Goal: Information Seeking & Learning: Learn about a topic

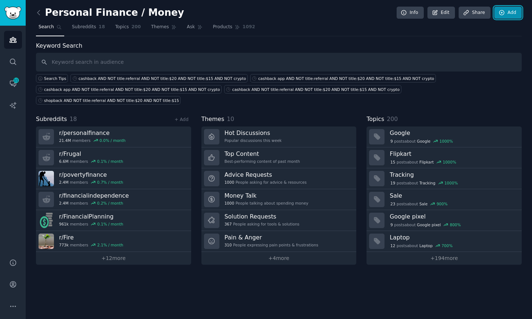
click at [509, 15] on link "Add" at bounding box center [509, 13] width 28 height 12
click at [93, 59] on input "text" at bounding box center [279, 62] width 486 height 19
click at [506, 12] on link "Add" at bounding box center [509, 13] width 28 height 12
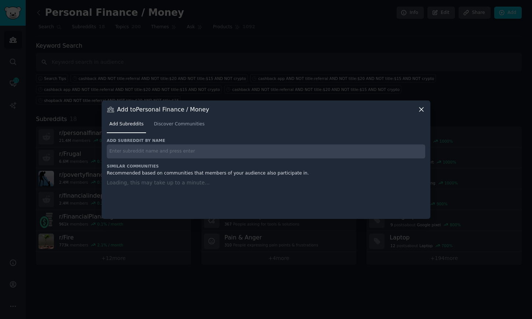
click at [181, 149] on input "text" at bounding box center [266, 152] width 319 height 14
paste input ""best cashback for amazon prime day""
type input ""best cashback for amazon prime day""
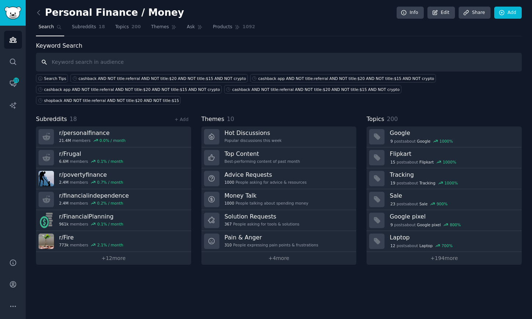
click at [112, 57] on input "text" at bounding box center [279, 62] width 486 height 19
paste input ""best cashback for amazon prime day""
type input ""best cashback for amazon prime day""
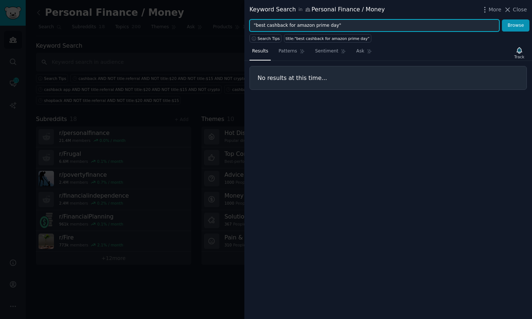
click at [386, 26] on input ""best cashback for amazon prime day"" at bounding box center [375, 25] width 250 height 12
click at [502, 19] on button "Browse" at bounding box center [516, 25] width 28 height 12
click at [521, 53] on icon "button" at bounding box center [520, 51] width 8 height 8
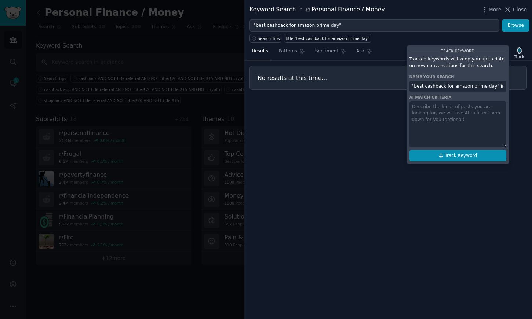
click at [460, 153] on span "Track Keyword" at bounding box center [461, 156] width 32 height 7
type input ""best cashback for amazon prime day" in Personal Finance / Money"
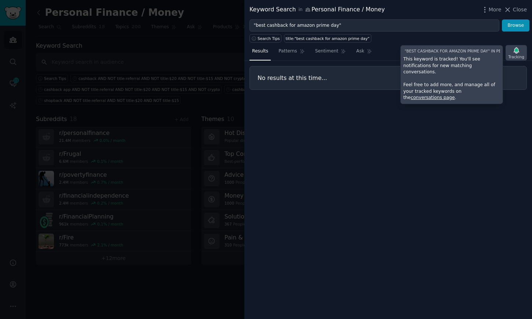
click at [514, 49] on icon "button" at bounding box center [516, 50] width 5 height 6
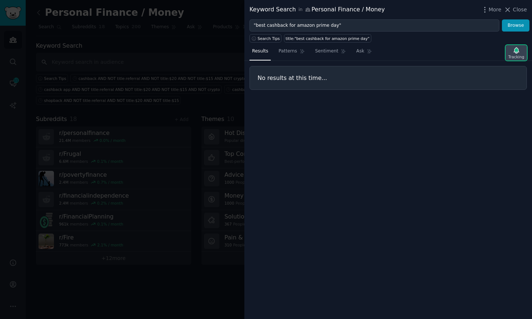
click at [514, 54] on icon "button" at bounding box center [517, 51] width 8 height 8
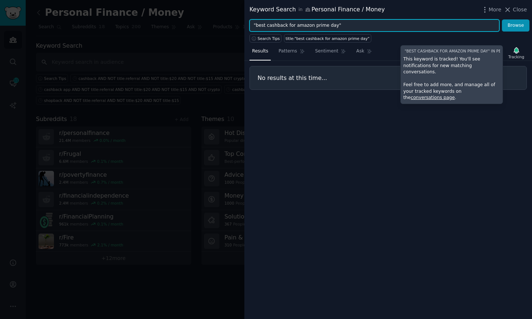
click at [381, 25] on input ""best cashback for amazon prime day"" at bounding box center [375, 25] width 250 height 12
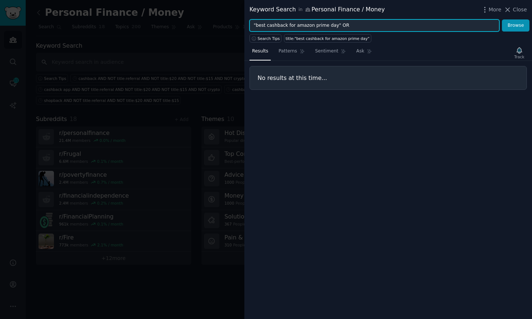
paste input ""amazon prime day cashback 2025""
click at [502, 19] on button "Browse" at bounding box center [516, 25] width 28 height 12
paste input ""how to get cashback on amazon""
click at [502, 19] on button "Browse" at bounding box center [516, 25] width 28 height 12
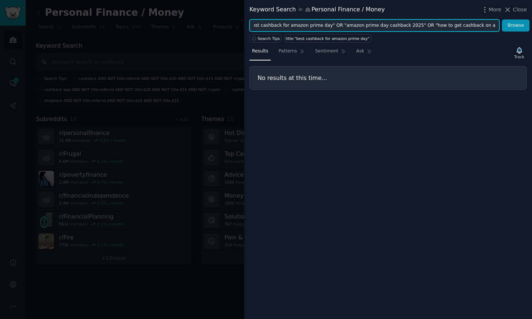
scroll to position [0, 0]
paste input ""rakuten vs shopback amazon""
click at [502, 19] on button "Browse" at bounding box center [516, 25] width 28 height 12
click at [461, 22] on input ""best cashback for amazon prime day" OR "amazon prime day cashback 2025" OR "ho…" at bounding box center [375, 25] width 250 height 12
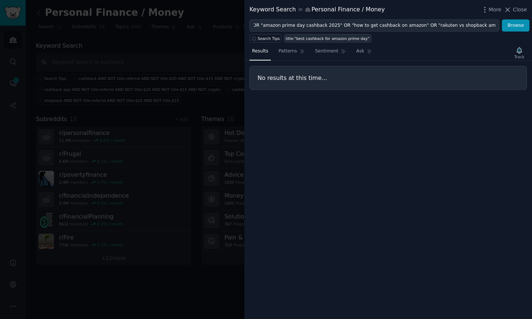
scroll to position [0, 0]
click at [339, 39] on div "title:"best cashback for amazon prime day"" at bounding box center [328, 38] width 84 height 5
type input "title:"best cashback for amazon prime day""
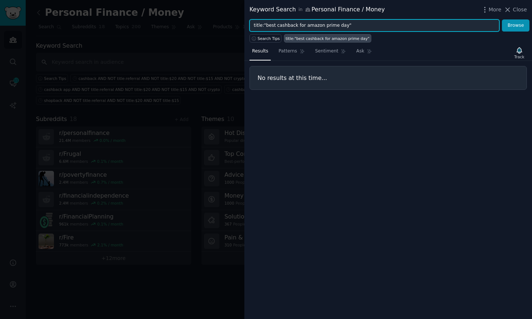
click at [437, 24] on input "title:"best cashback for amazon prime day"" at bounding box center [375, 25] width 250 height 12
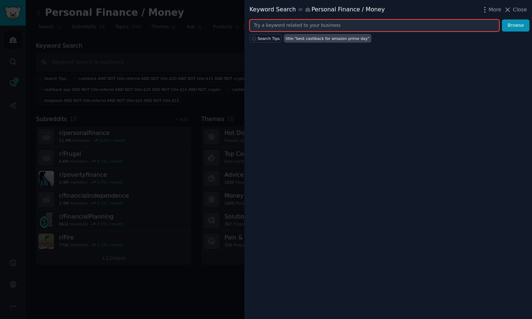
paste input ""rakuten vs shopback amazon""
type input ""rakuten vs shopback amazon""
paste input ""best cashback for amazon prime day""
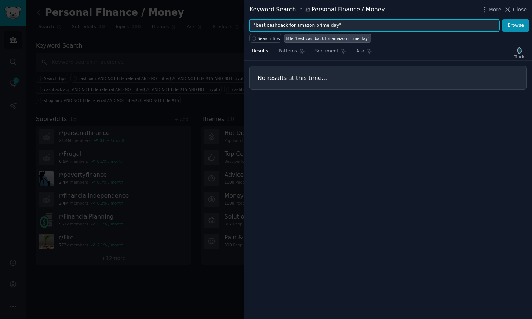
click at [502, 19] on button "Browse" at bounding box center [516, 25] width 28 height 12
paste input ""amazon prime day cashback 2025""
click at [502, 19] on button "Browse" at bounding box center [516, 25] width 28 height 12
paste input ""how to get cashback on amazon""
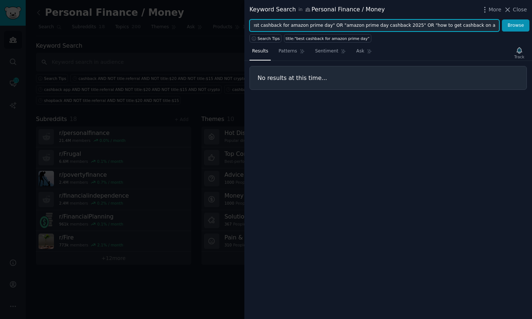
click at [502, 19] on button "Browse" at bounding box center [516, 25] width 28 height 12
paste input ""rakuten vs shopback amazon""
click at [434, 24] on input ""best cashback for amazon prime day" OR "amazon prime day cashback 2025" OR "ho…" at bounding box center [375, 25] width 250 height 12
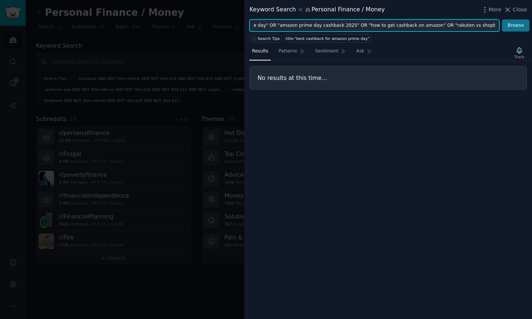
click at [502, 19] on button "Browse" at bounding box center [516, 25] width 28 height 12
click at [335, 27] on input ""best cashback for amazon prime day" OR "amazon prime day cashback 2025" OR "ho…" at bounding box center [375, 25] width 250 height 12
click at [502, 19] on button "Browse" at bounding box center [516, 25] width 28 height 12
click at [342, 24] on input "best cashback for amazon prime day OR "amazon prime day cashback 2025" OR "how …" at bounding box center [375, 25] width 250 height 12
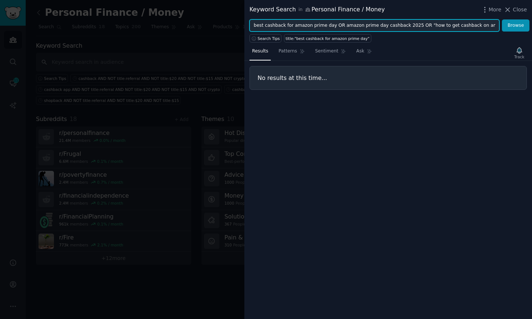
click at [502, 19] on button "Browse" at bounding box center [516, 25] width 28 height 12
click at [424, 23] on input "best cashback for amazon prime day OR amazon prime day cashback 2025 OR "how to…" at bounding box center [375, 25] width 250 height 12
click at [502, 19] on button "Browse" at bounding box center [516, 25] width 28 height 12
paste input "prime day deals tips"
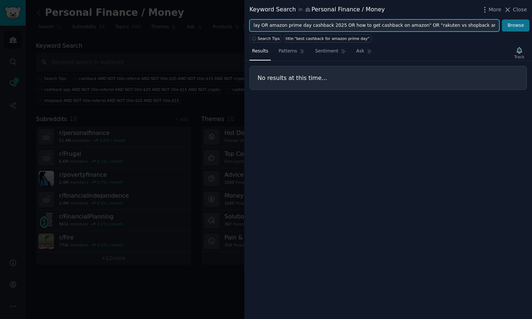
scroll to position [0, 119]
click at [502, 19] on button "Browse" at bounding box center [516, 25] width 28 height 12
click at [339, 24] on input "best cashback for amazon prime day OR amazon prime day cashback 2025 OR how to …" at bounding box center [375, 25] width 250 height 12
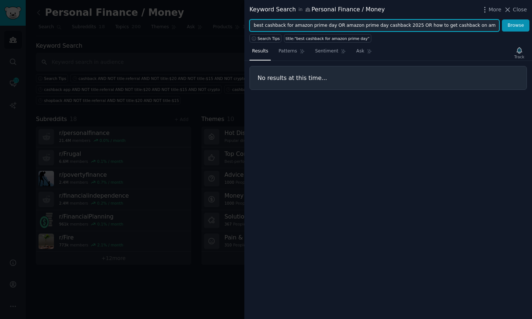
scroll to position [0, 163]
type input "best cashback for amazon prime day OR amazon prime day cashback 2025 OR how to …"
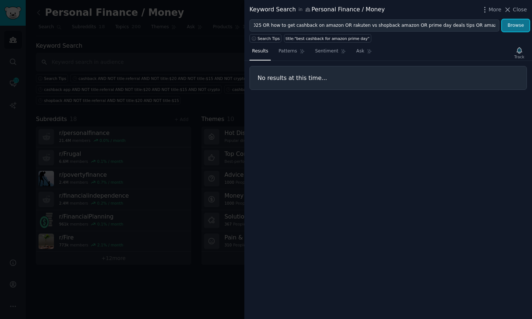
scroll to position [0, 0]
click at [517, 28] on button "Browse" at bounding box center [516, 25] width 28 height 12
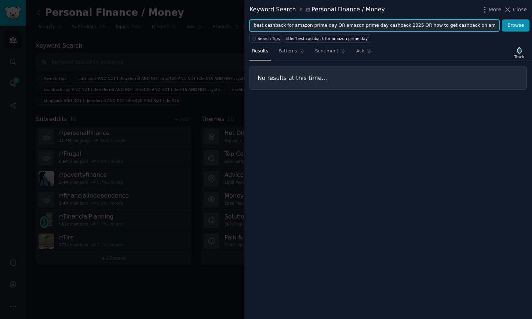
click at [419, 26] on input "best cashback for amazon prime day OR amazon prime day cashback 2025 OR how to …" at bounding box center [375, 25] width 250 height 12
click at [502, 19] on button "Browse" at bounding box center [516, 25] width 28 height 12
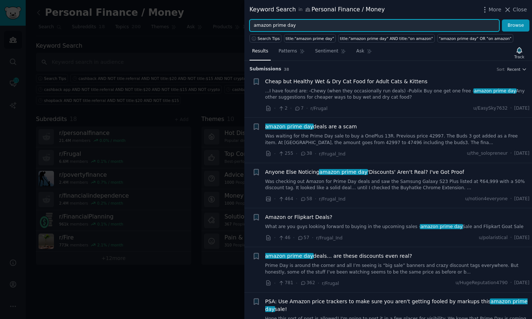
click at [362, 29] on input "amazon prime day" at bounding box center [375, 25] width 250 height 12
click at [502, 19] on button "Browse" at bounding box center [516, 25] width 28 height 12
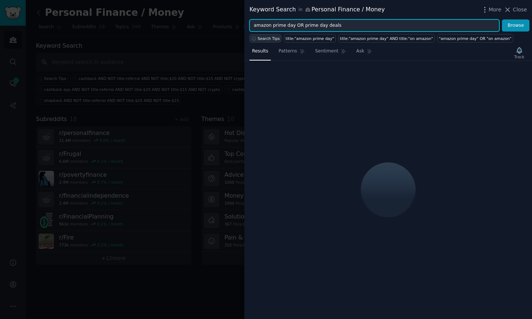
click at [262, 40] on span "Search Tips" at bounding box center [269, 38] width 22 height 5
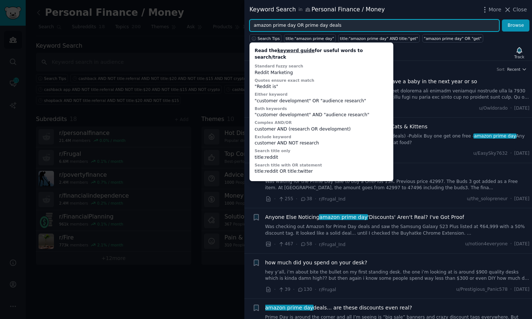
click at [392, 26] on input "amazon prime day OR prime day deals" at bounding box center [375, 25] width 250 height 12
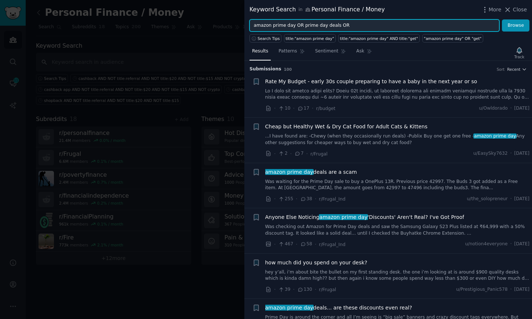
paste input "best cashback for amazon prime day"
click at [502, 19] on button "Browse" at bounding box center [516, 25] width 28 height 12
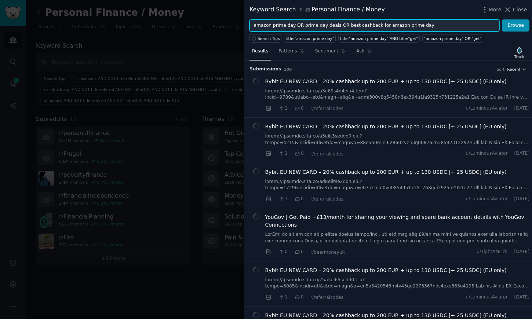
click at [344, 26] on input "amazon prime day OR prime day deals OR best cashback for amazon prime day" at bounding box center [375, 25] width 250 height 12
click at [502, 19] on button "Browse" at bounding box center [516, 25] width 28 height 12
click at [348, 26] on input "amazon prime day OR prime day deals OR "cashback for amazon prime day"" at bounding box center [375, 25] width 250 height 12
click at [502, 19] on button "Browse" at bounding box center [516, 25] width 28 height 12
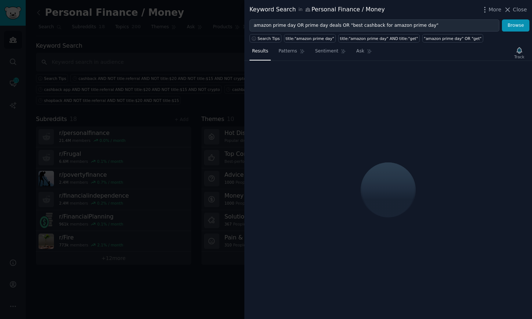
click at [268, 44] on div "Results Patterns Sentiment Ask Track" at bounding box center [389, 181] width 288 height 277
click at [268, 41] on button "Search Tips" at bounding box center [266, 38] width 32 height 8
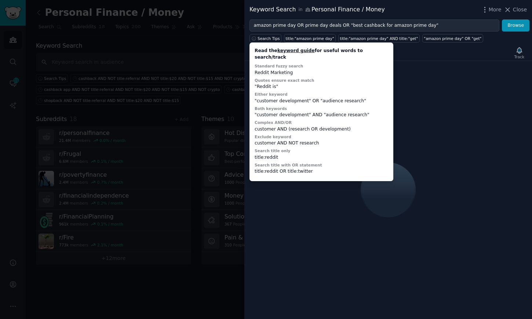
click at [446, 73] on div at bounding box center [389, 190] width 288 height 258
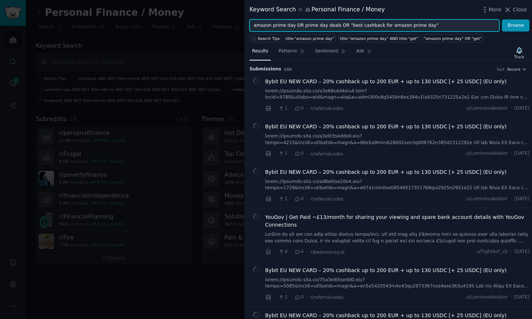
click at [435, 23] on input "amazon prime day OR prime day deals OR "best cashback for amazon prime day"" at bounding box center [375, 25] width 250 height 12
click at [270, 37] on span "Search Tips" at bounding box center [269, 38] width 22 height 5
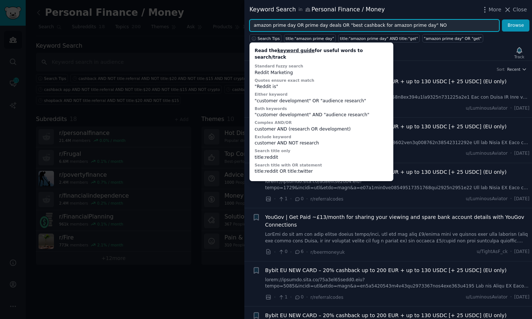
click at [459, 24] on input "amazon prime day OR prime day deals OR "best cashback for amazon prime day" NO" at bounding box center [375, 25] width 250 height 12
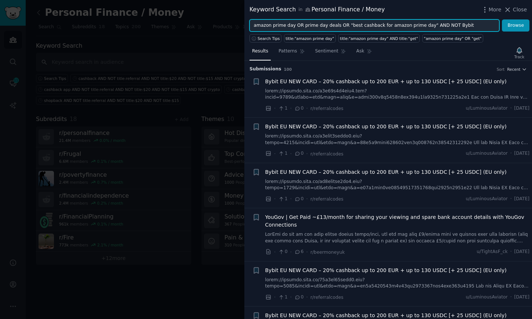
click at [502, 19] on button "Browse" at bounding box center [516, 25] width 28 height 12
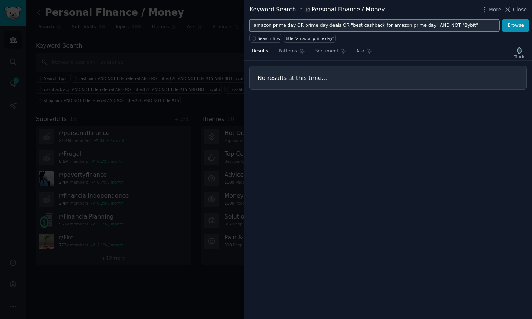
click at [502, 19] on button "Browse" at bounding box center [516, 25] width 28 height 12
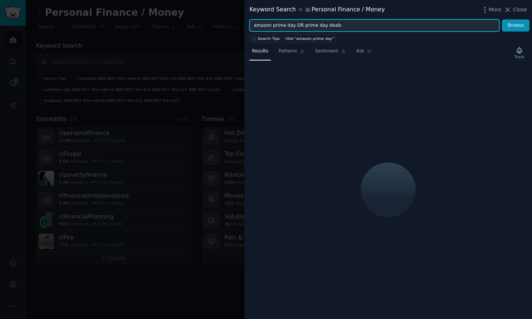
click at [502, 19] on button "Browse" at bounding box center [516, 25] width 28 height 12
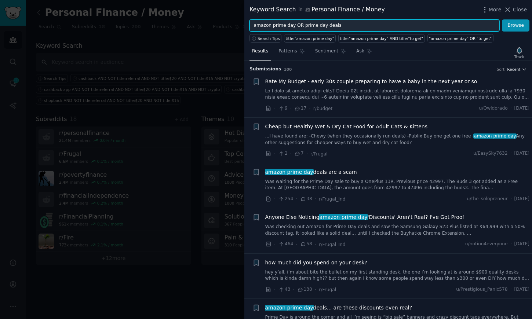
type input "amazon prime day OR prime day deals"
click at [520, 54] on div "Track" at bounding box center [520, 56] width 10 height 5
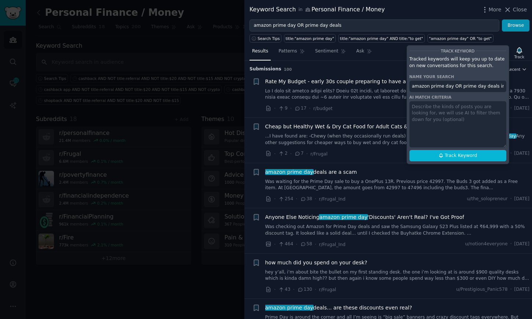
click at [464, 89] on input "amazon prime day OR prime day deals in Personal Finance / Money" at bounding box center [458, 87] width 97 height 12
type input "Amazon"
click at [489, 149] on div "Track Keyword Tracked keywords will keep you up to date on new conversations fo…" at bounding box center [458, 104] width 103 height 119
click at [474, 157] on span "Track Keyword" at bounding box center [461, 156] width 32 height 7
type input "Shopback - Amazon Prime Day"
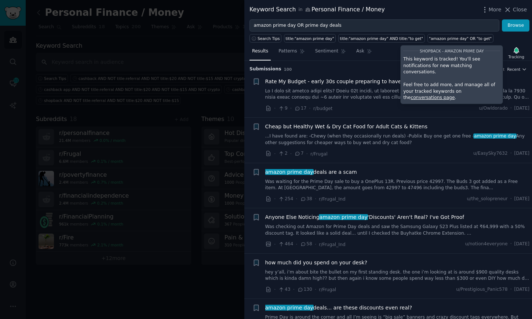
click at [19, 82] on div at bounding box center [266, 159] width 532 height 319
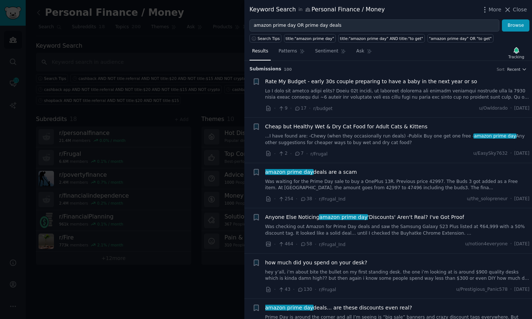
click at [13, 84] on div at bounding box center [266, 159] width 532 height 319
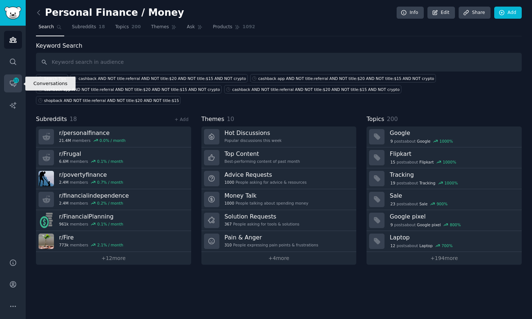
click at [15, 84] on icon "Sidebar" at bounding box center [13, 84] width 8 height 8
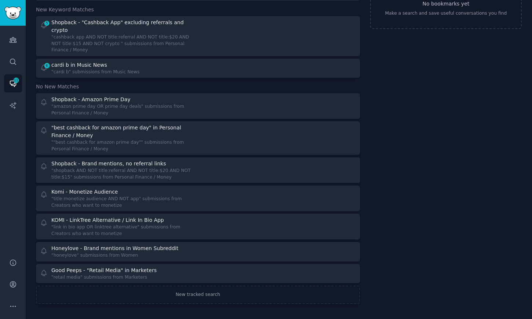
scroll to position [53, 0]
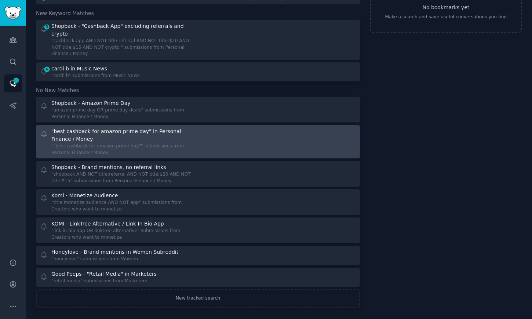
click at [337, 140] on div at bounding box center [279, 142] width 153 height 28
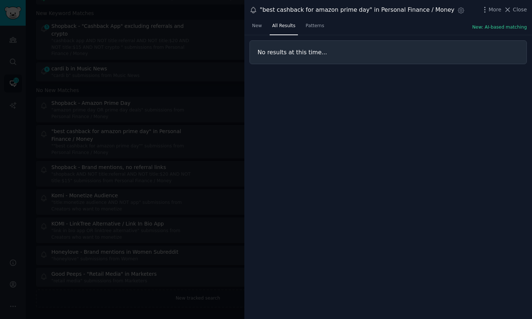
click at [481, 8] on div ""best cashback for amazon prime day" in Personal Finance / Money Settings More …" at bounding box center [389, 10] width 278 height 10
click at [458, 10] on icon "button" at bounding box center [461, 10] width 6 height 6
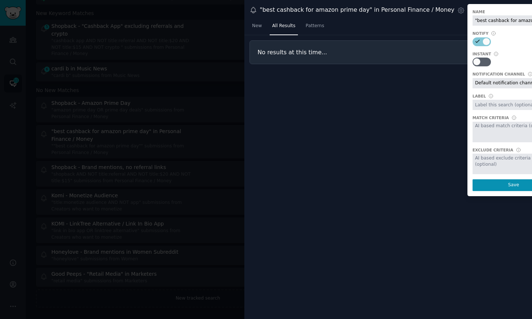
click at [482, 26] on div "Name "best cashback for amazon prime day" in Personal Finance / Money Notify In…" at bounding box center [514, 100] width 93 height 192
click at [487, 22] on input ""best cashback for amazon prime day" in Personal Finance / Money" at bounding box center [514, 20] width 82 height 10
click at [250, 25] on link "New" at bounding box center [257, 27] width 15 height 15
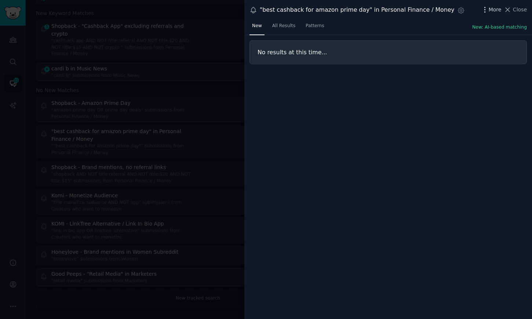
click at [486, 10] on icon "button" at bounding box center [485, 10] width 8 height 8
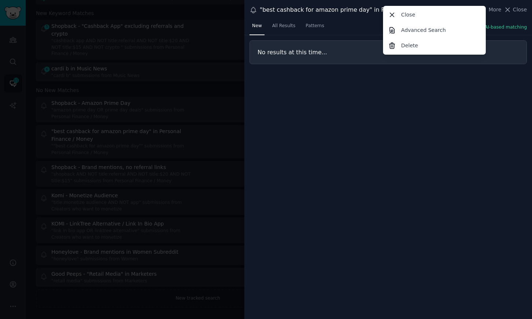
click at [343, 18] on div ""best cashback for amazon prime day" in Personal Finance / Money Settings More …" at bounding box center [389, 10] width 288 height 20
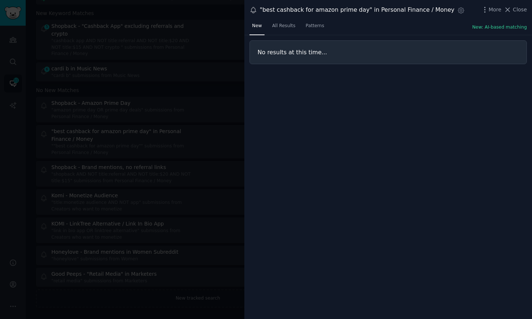
click at [360, 8] on div ""best cashback for amazon prime day" in Personal Finance / Money" at bounding box center [357, 10] width 195 height 9
click at [457, 12] on icon "button" at bounding box center [461, 11] width 8 height 8
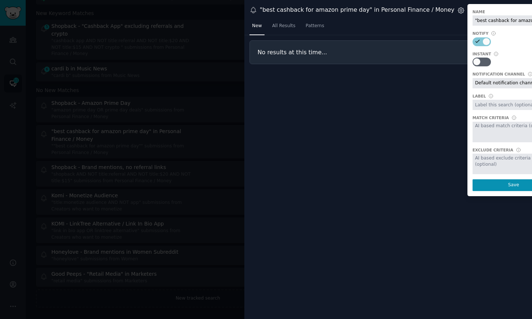
scroll to position [0, 65]
click at [494, 25] on input ""best cashback for amazon prime day" in Personal Finance / Money" at bounding box center [514, 20] width 82 height 10
click at [502, 22] on input ""best cashback for amazon prime day" in Personal Finance / Money" at bounding box center [514, 20] width 82 height 10
type input "Shopback - Best Cashback for Amazon Prime Day"
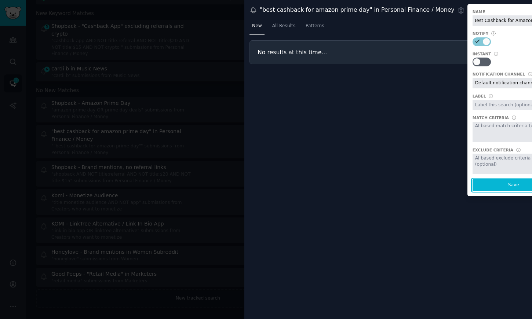
click at [517, 182] on button "Save" at bounding box center [514, 186] width 82 height 12
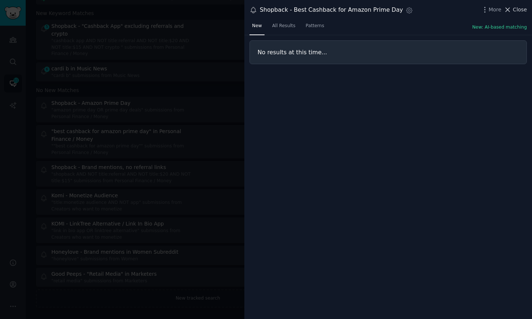
click at [514, 10] on span "Close" at bounding box center [520, 10] width 14 height 8
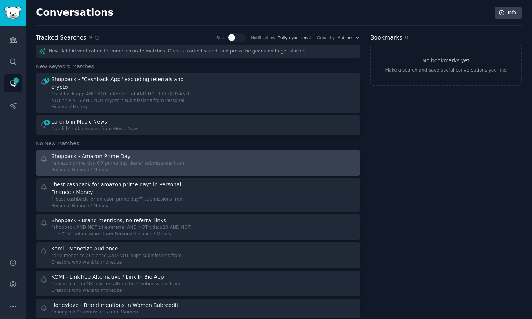
click at [253, 170] on div at bounding box center [279, 163] width 153 height 21
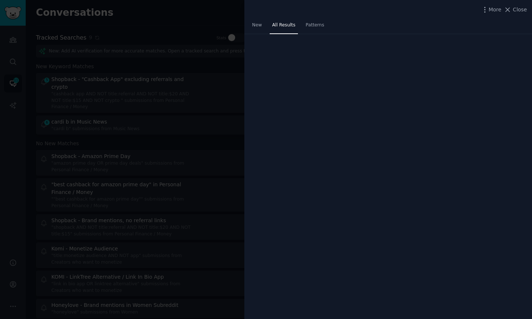
click at [377, 239] on div "More Close New All Results Patterns" at bounding box center [389, 159] width 288 height 319
click at [265, 27] on nav "New All Results Patterns" at bounding box center [288, 26] width 77 height 15
click at [287, 27] on span "All Results" at bounding box center [283, 25] width 23 height 7
click at [184, 84] on div at bounding box center [266, 159] width 532 height 319
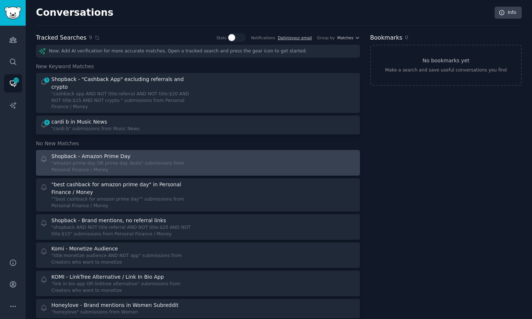
click at [193, 160] on div "Shopback - Amazon Prime Day "amazon prime day OR prime day deals" submissions f…" at bounding box center [198, 163] width 319 height 21
